Goal: Entertainment & Leisure: Consume media (video, audio)

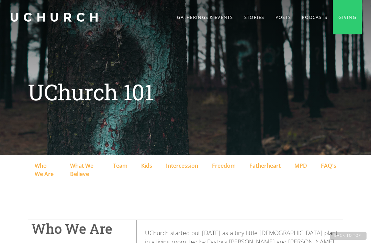
click at [248, 22] on link "Stories" at bounding box center [254, 17] width 31 height 34
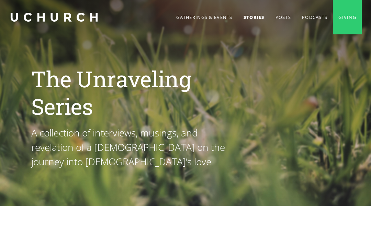
click at [276, 20] on link "Posts" at bounding box center [283, 17] width 26 height 34
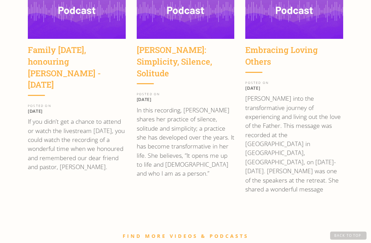
scroll to position [1025, 0]
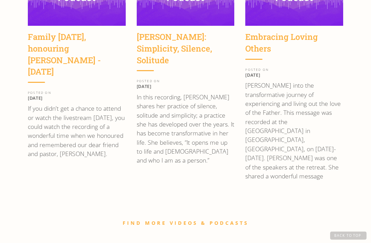
click at [208, 220] on link "FIND MORE VIDEOS & PODCASTS" at bounding box center [186, 223] width 126 height 7
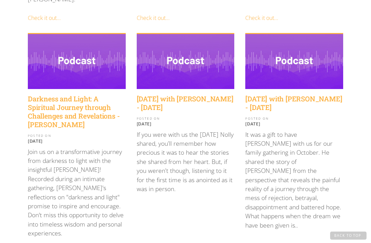
scroll to position [815, 0]
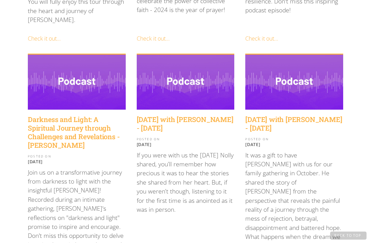
scroll to position [782, 0]
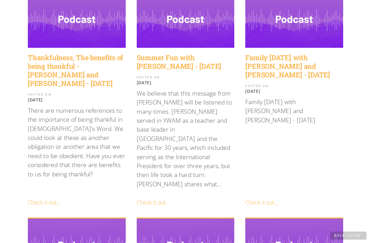
scroll to position [197, 0]
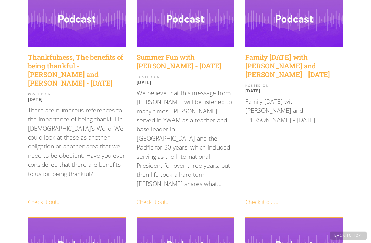
click at [162, 199] on link "Check it out..." at bounding box center [153, 203] width 33 height 8
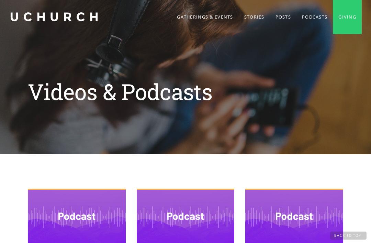
scroll to position [0, 0]
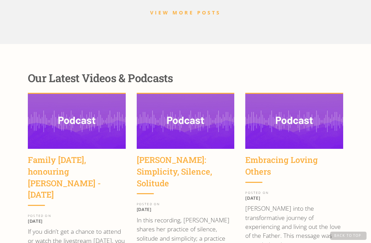
scroll to position [900, 0]
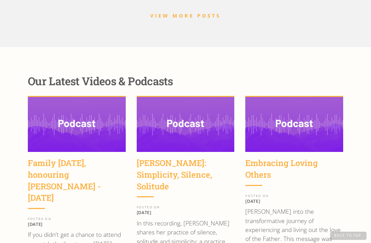
click at [91, 157] on div "Family [DATE], honouring [PERSON_NAME] - [DATE]" at bounding box center [77, 180] width 98 height 46
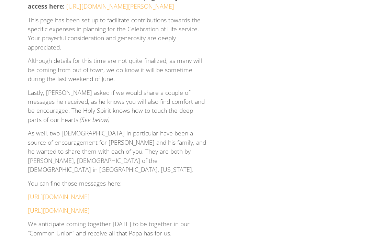
scroll to position [1084, 0]
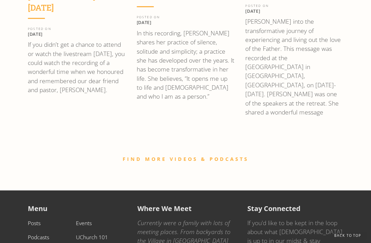
scroll to position [1090, 0]
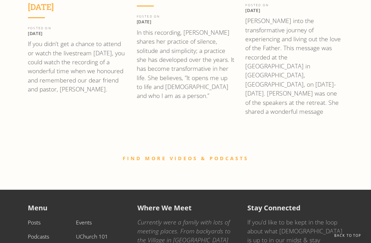
click at [218, 155] on link "FIND MORE VIDEOS & PODCASTS" at bounding box center [186, 158] width 126 height 7
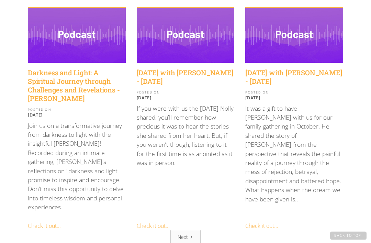
scroll to position [841, 0]
click at [187, 233] on div "Next" at bounding box center [183, 236] width 10 height 7
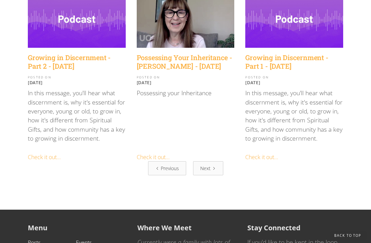
scroll to position [808, 0]
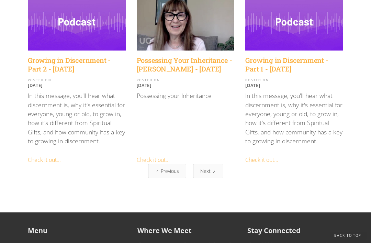
click at [208, 167] on div "Next" at bounding box center [205, 170] width 10 height 7
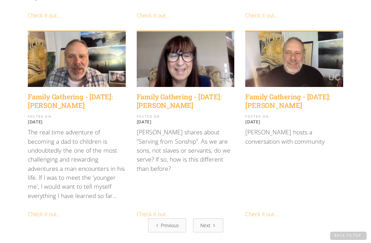
scroll to position [787, 0]
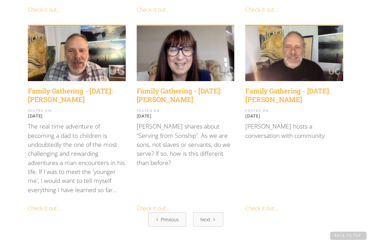
click at [210, 212] on link "Next" at bounding box center [208, 219] width 30 height 14
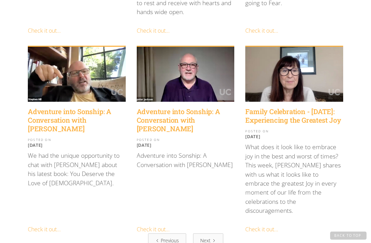
scroll to position [739, 0]
click at [207, 237] on div "Next" at bounding box center [205, 240] width 10 height 7
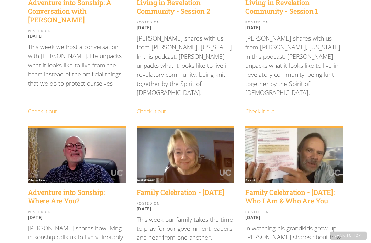
scroll to position [476, 0]
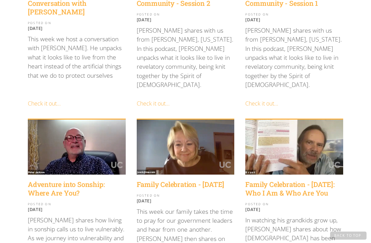
click at [73, 180] on h4 "Adventure into Sonship: Where Are You?" at bounding box center [77, 188] width 98 height 17
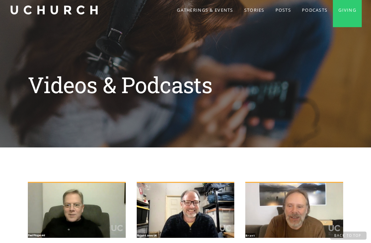
scroll to position [0, 0]
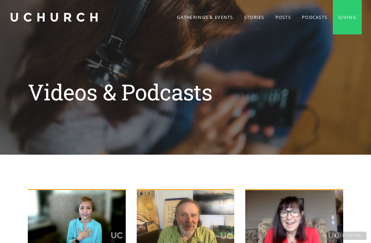
scroll to position [665, 0]
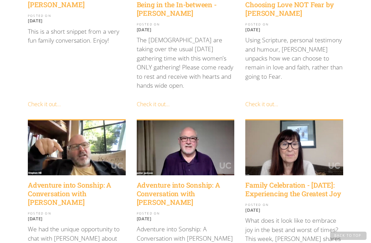
click at [188, 181] on h4 "Adventure into Sonship: A Conversation with [PERSON_NAME]" at bounding box center [186, 194] width 98 height 26
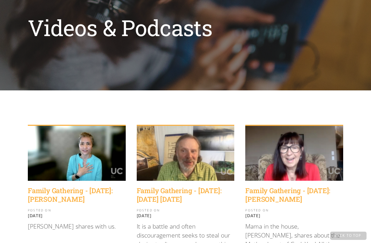
scroll to position [0, 0]
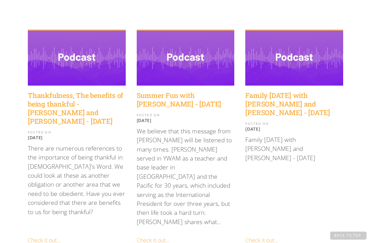
scroll to position [159, 0]
click at [192, 96] on h4 "Summer Fun with [PERSON_NAME] - [DATE]" at bounding box center [186, 99] width 98 height 17
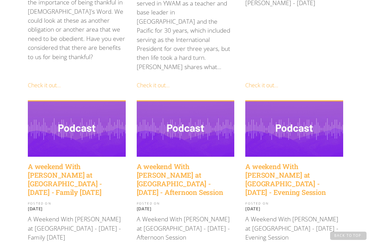
scroll to position [317, 0]
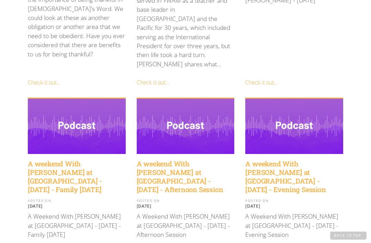
click at [57, 160] on h4 "A weekend With [PERSON_NAME] at [GEOGRAPHIC_DATA] - [DATE] - Family [DATE]" at bounding box center [77, 177] width 98 height 34
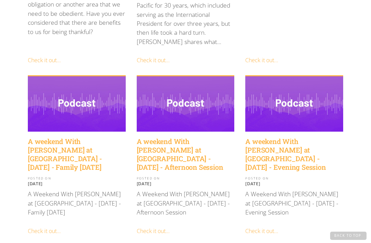
click at [305, 137] on h4 "A weekend With [PERSON_NAME] at [GEOGRAPHIC_DATA] - [DATE] - Evening Session" at bounding box center [294, 154] width 98 height 34
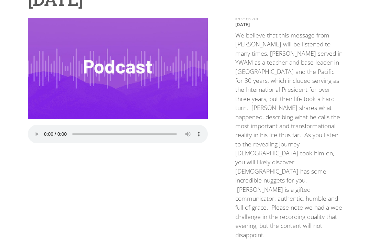
scroll to position [99, 0]
click at [45, 128] on audio "Your browser does not support the audio element." at bounding box center [118, 134] width 180 height 19
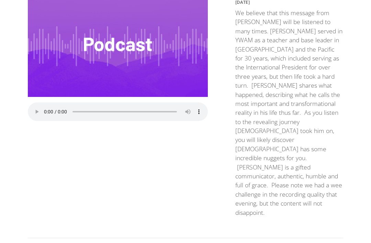
scroll to position [121, 0]
click at [46, 111] on audio "Your browser does not support the audio element." at bounding box center [118, 111] width 180 height 19
click at [43, 111] on audio "Your browser does not support the audio element." at bounding box center [118, 111] width 180 height 19
click at [97, 109] on audio "Your browser does not support the audio element." at bounding box center [118, 111] width 180 height 19
click at [44, 108] on audio "Your browser does not support the audio element." at bounding box center [118, 111] width 180 height 19
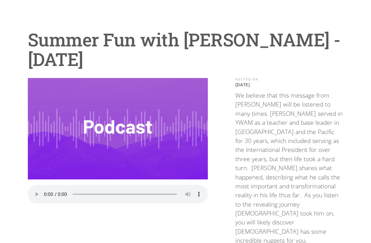
scroll to position [0, 0]
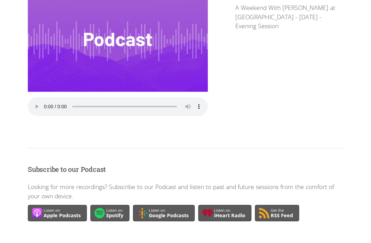
scroll to position [146, 0]
click at [44, 102] on audio "Your browser does not support the audio element." at bounding box center [118, 106] width 180 height 19
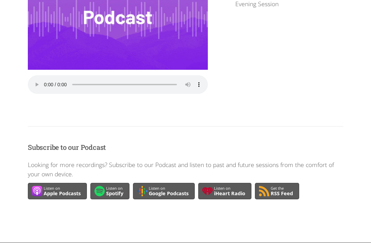
scroll to position [168, 0]
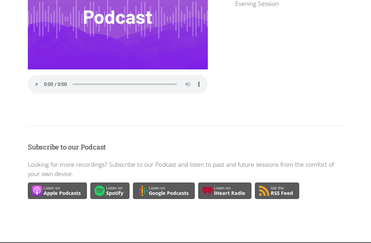
click at [45, 78] on audio "Your browser does not support the audio element." at bounding box center [118, 84] width 180 height 19
click at [45, 28] on img at bounding box center [118, 18] width 180 height 101
click at [56, 56] on img at bounding box center [118, 18] width 180 height 101
click at [44, 83] on audio "Your browser does not support the audio element." at bounding box center [118, 84] width 180 height 19
